Goal: Task Accomplishment & Management: Manage account settings

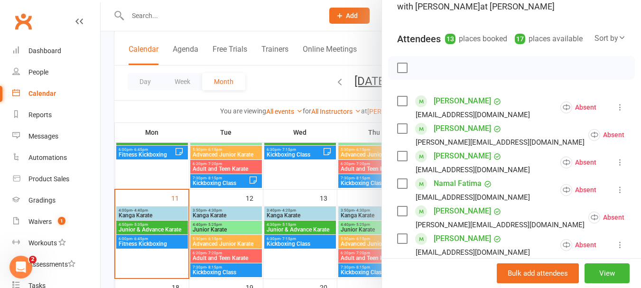
scroll to position [79, 0]
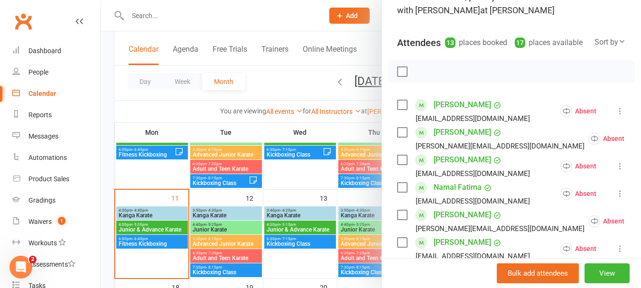
type textarea "17 total"
click at [397, 76] on label at bounding box center [401, 71] width 9 height 9
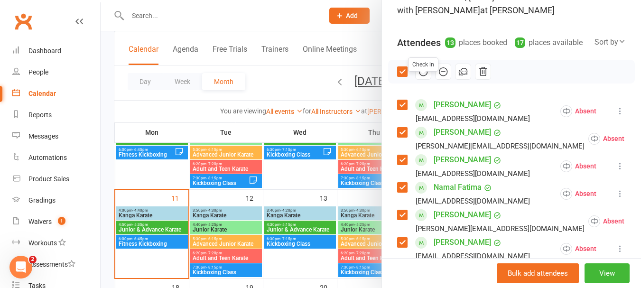
click at [418, 77] on icon "button" at bounding box center [423, 71] width 10 height 10
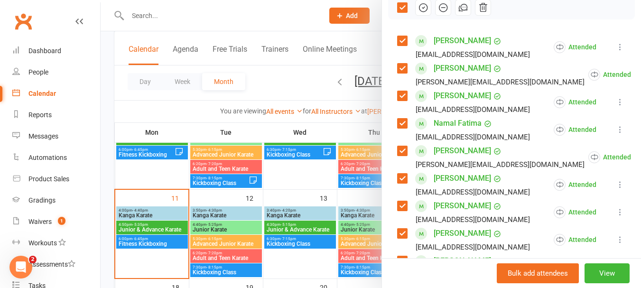
scroll to position [127, 0]
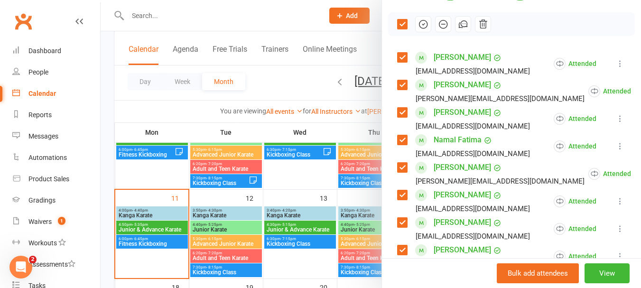
click at [403, 29] on label at bounding box center [401, 23] width 9 height 9
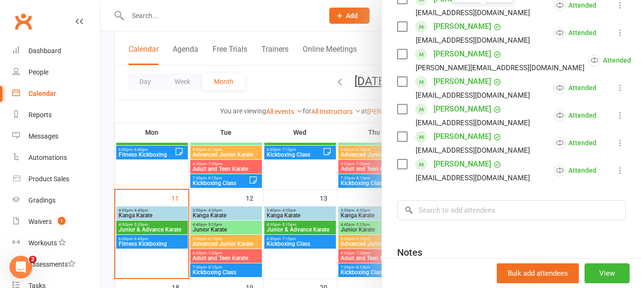
scroll to position [364, 0]
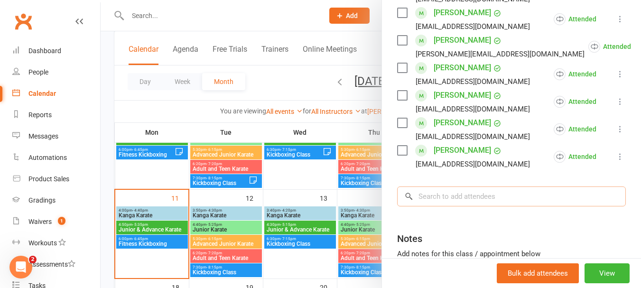
click at [481, 206] on input "search" at bounding box center [511, 196] width 229 height 20
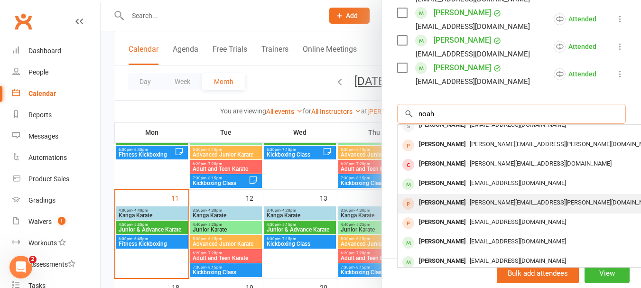
scroll to position [52, 0]
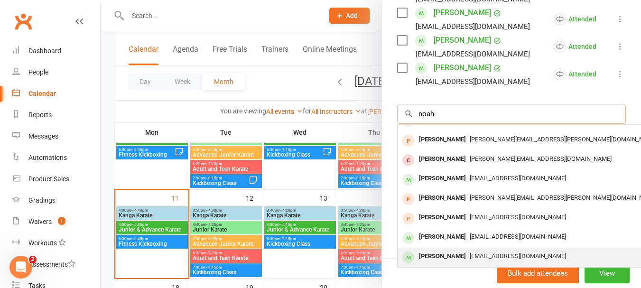
type input "noah"
click at [444, 248] on div "[PERSON_NAME] [EMAIL_ADDRESS][DOMAIN_NAME]" at bounding box center [540, 257] width 284 height 19
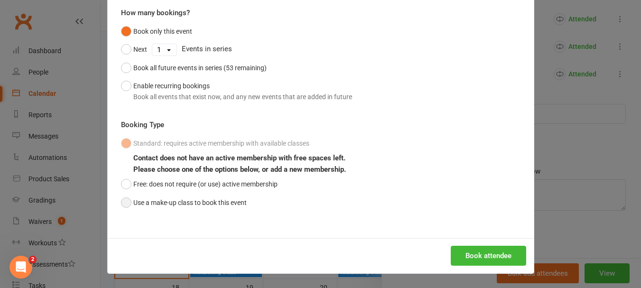
click at [192, 204] on button "Use a make-up class to book this event" at bounding box center [184, 203] width 126 height 18
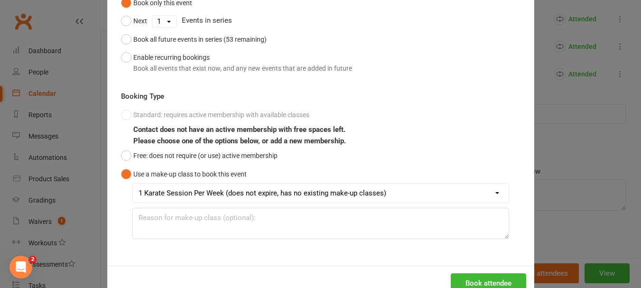
scroll to position [139, 0]
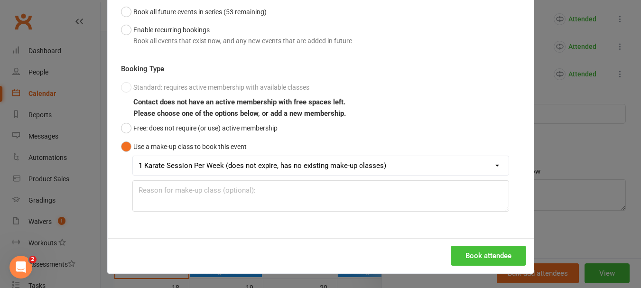
click at [506, 254] on button "Book attendee" at bounding box center [488, 256] width 75 height 20
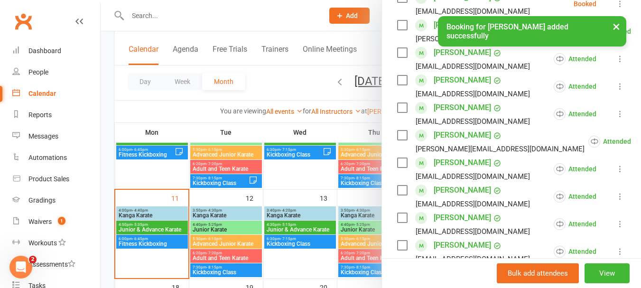
scroll to position [249, 0]
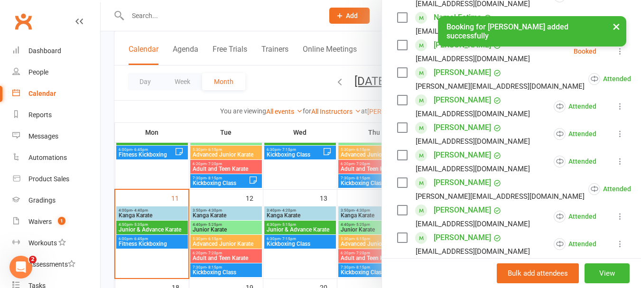
click at [615, 56] on icon at bounding box center [619, 50] width 9 height 9
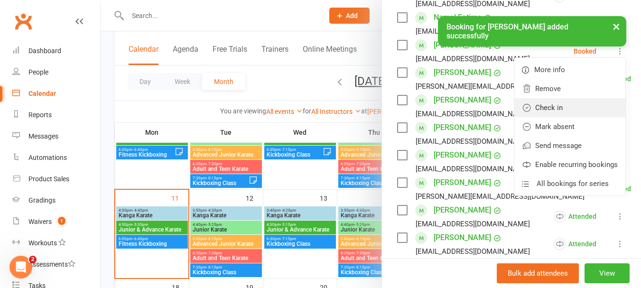
click at [545, 117] on link "Check in" at bounding box center [569, 107] width 111 height 19
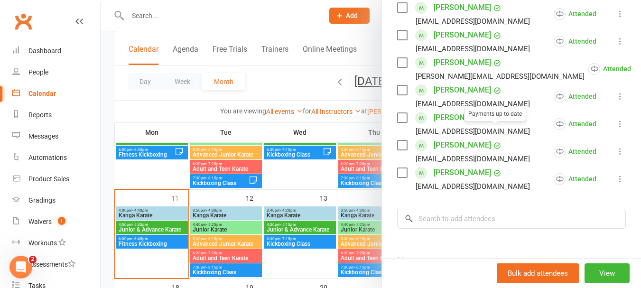
scroll to position [486, 0]
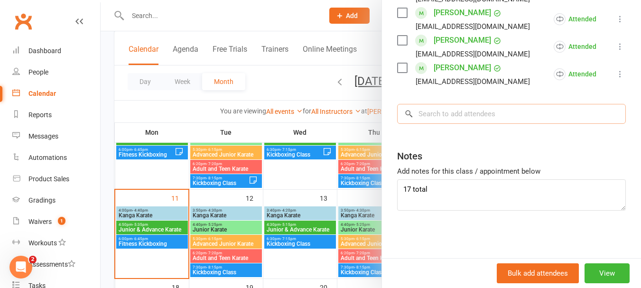
click at [455, 106] on input "search" at bounding box center [511, 114] width 229 height 20
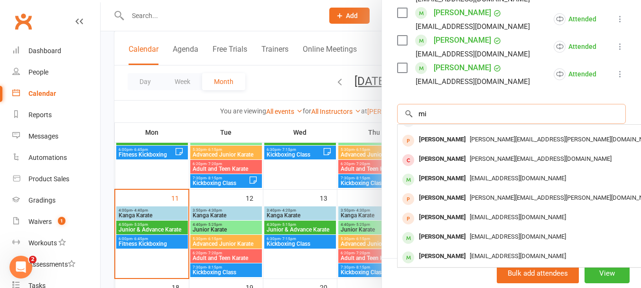
scroll to position [0, 0]
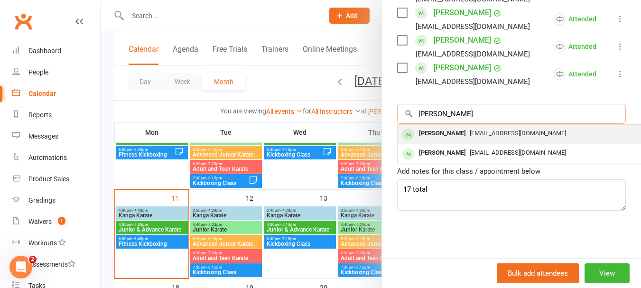
type input "[PERSON_NAME]"
click at [447, 129] on div "[PERSON_NAME]" at bounding box center [442, 134] width 55 height 14
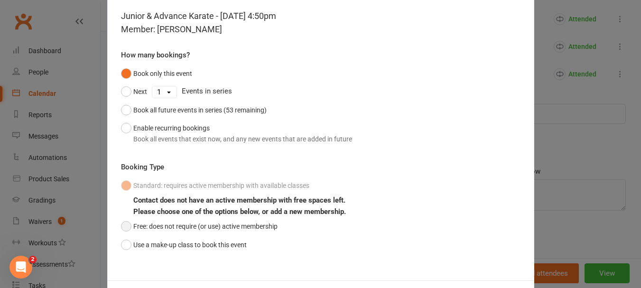
scroll to position [83, 0]
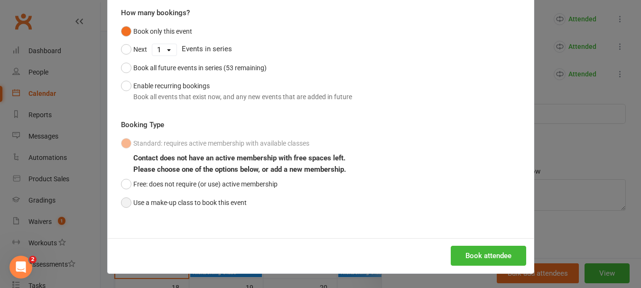
click at [200, 195] on button "Use a make-up class to book this event" at bounding box center [184, 203] width 126 height 18
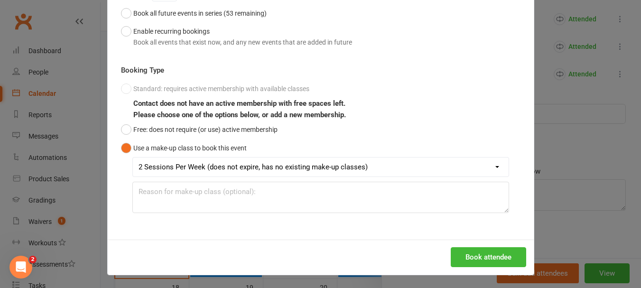
scroll to position [139, 0]
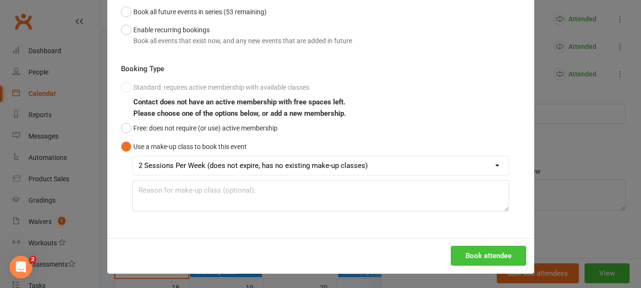
click at [497, 254] on button "Book attendee" at bounding box center [488, 256] width 75 height 20
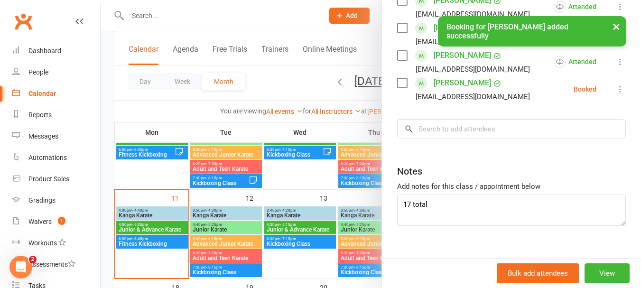
click at [615, 94] on icon at bounding box center [619, 88] width 9 height 9
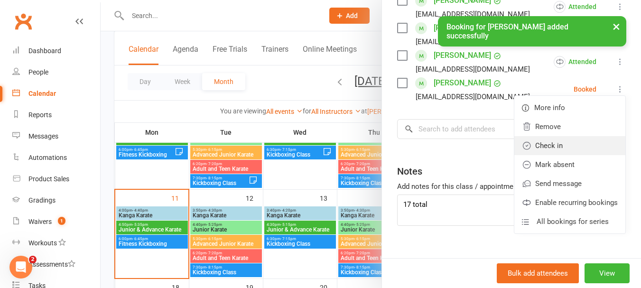
click at [550, 153] on link "Check in" at bounding box center [569, 145] width 111 height 19
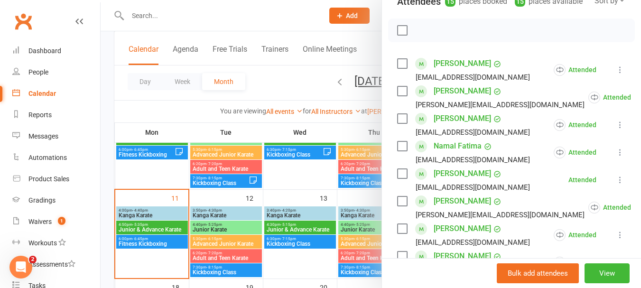
scroll to position [0, 0]
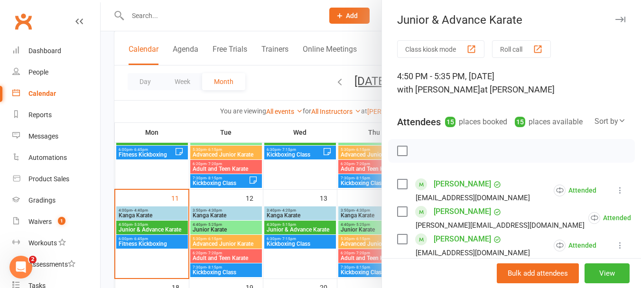
click at [397, 156] on label at bounding box center [401, 150] width 9 height 9
click at [422, 156] on icon "button" at bounding box center [423, 151] width 10 height 10
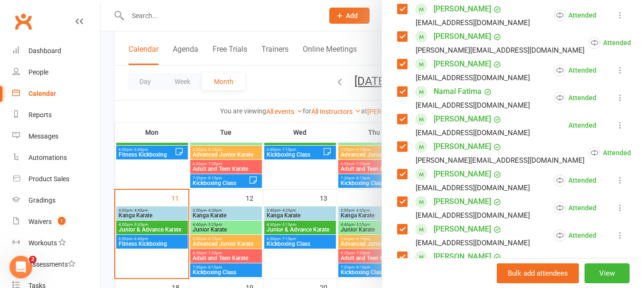
scroll to position [39, 0]
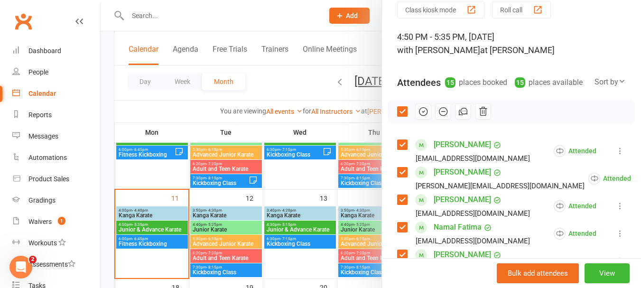
click at [400, 116] on label at bounding box center [401, 111] width 9 height 9
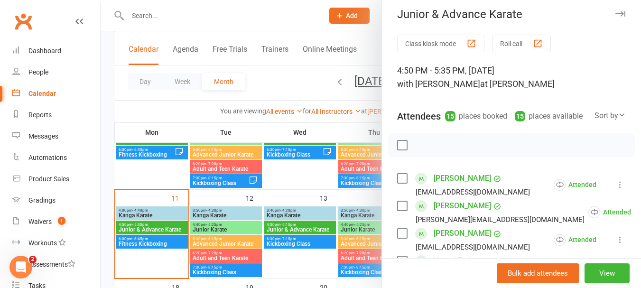
scroll to position [0, 0]
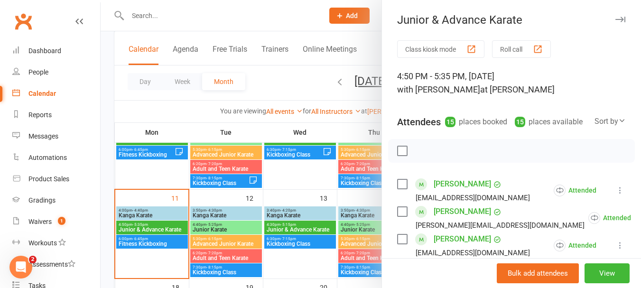
click at [295, 193] on div at bounding box center [371, 144] width 540 height 288
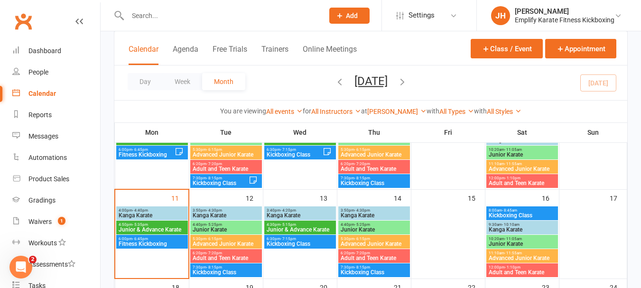
click at [158, 213] on span "Kanga Karate" at bounding box center [152, 216] width 68 height 6
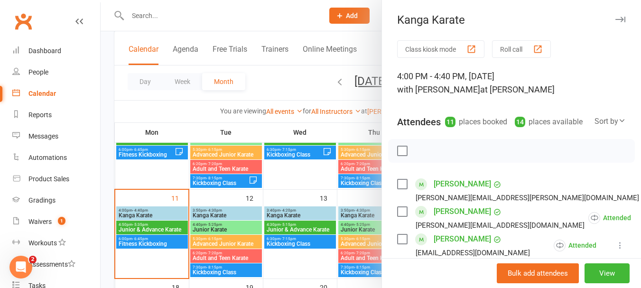
click at [150, 225] on div at bounding box center [371, 144] width 540 height 288
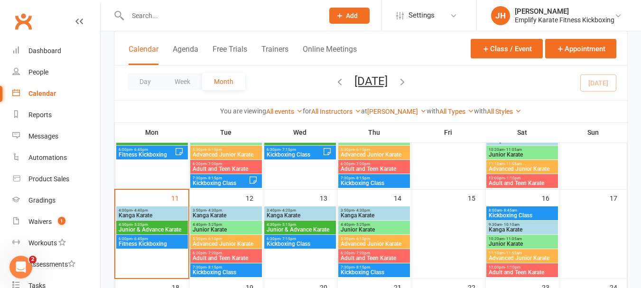
click at [146, 230] on span "Junior & Advance Karate" at bounding box center [152, 230] width 68 height 6
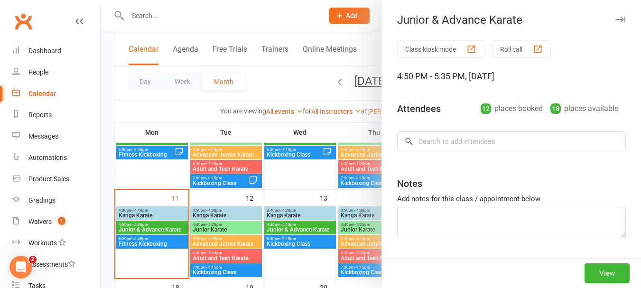
type textarea "17 total"
